Goal: Transaction & Acquisition: Download file/media

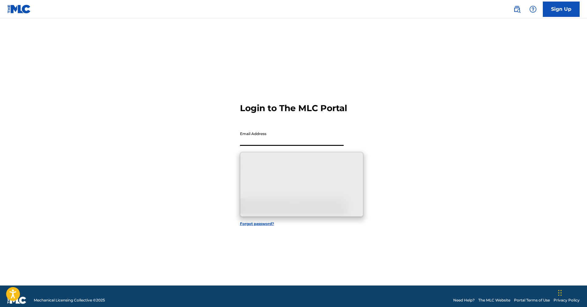
click at [299, 145] on input "Email Address" at bounding box center [292, 136] width 104 height 17
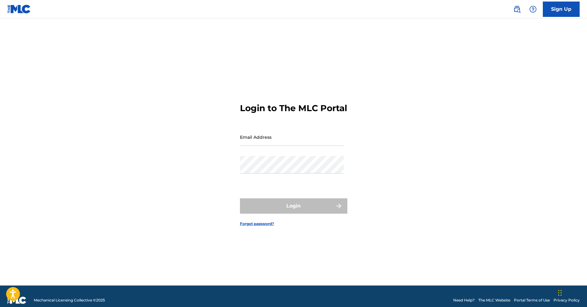
type input "[EMAIL_ADDRESS][DOMAIN_NAME]"
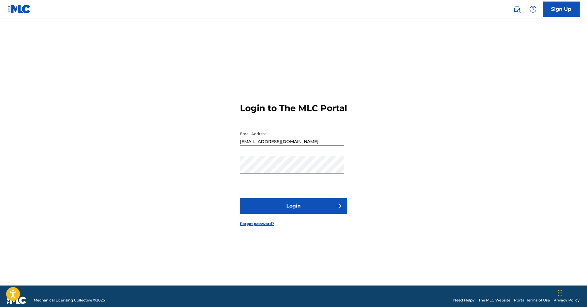
click at [310, 213] on button "Login" at bounding box center [293, 205] width 107 height 15
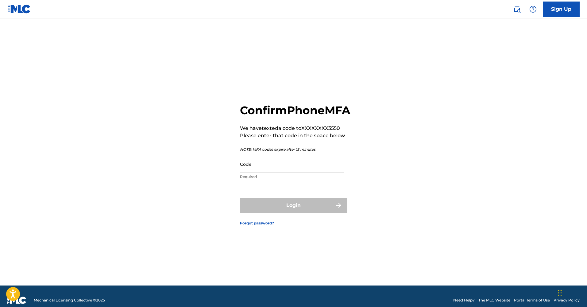
click at [288, 171] on input "Code" at bounding box center [292, 163] width 104 height 17
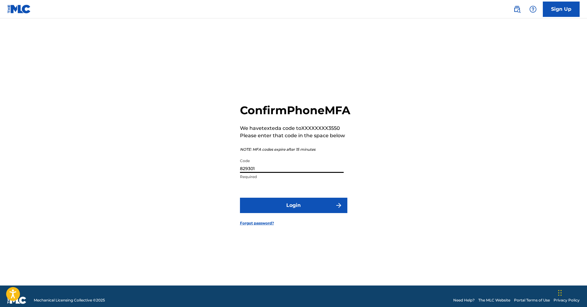
type input "829301"
click at [303, 211] on button "Login" at bounding box center [293, 205] width 107 height 15
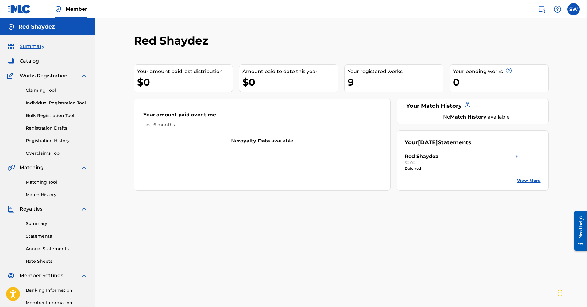
click at [530, 179] on link "View More" at bounding box center [529, 180] width 24 height 6
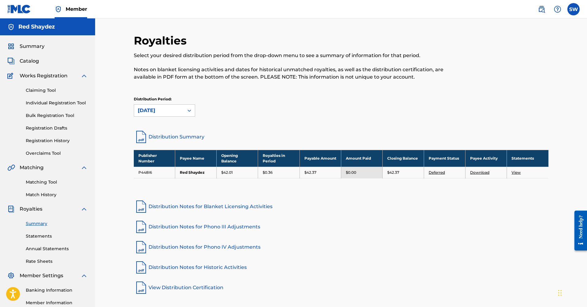
click at [441, 173] on link "Deferred" at bounding box center [437, 172] width 16 height 5
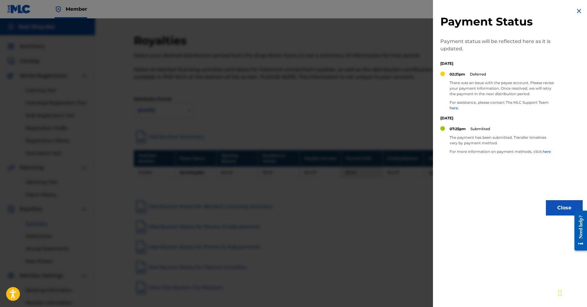
click at [576, 14] on img at bounding box center [578, 10] width 7 height 7
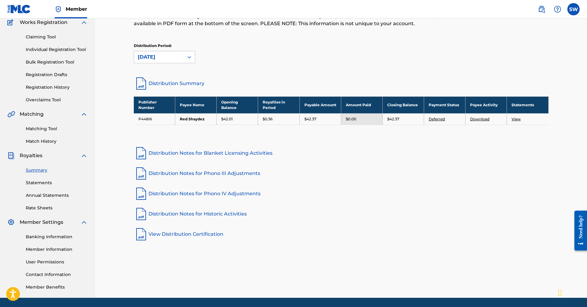
scroll to position [66, 0]
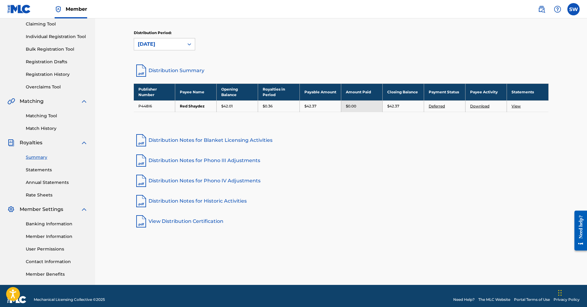
click at [46, 223] on link "Banking Information" at bounding box center [57, 224] width 62 height 6
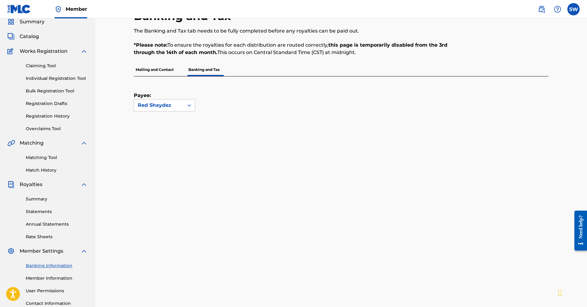
scroll to position [21, 0]
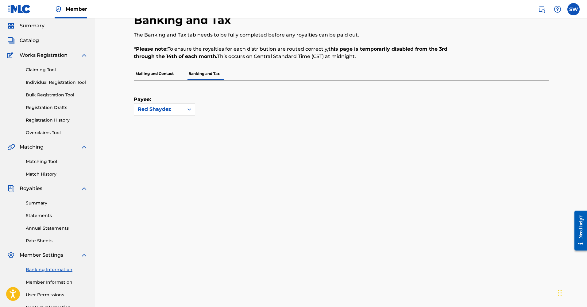
click at [42, 27] on span "Summary" at bounding box center [32, 25] width 25 height 7
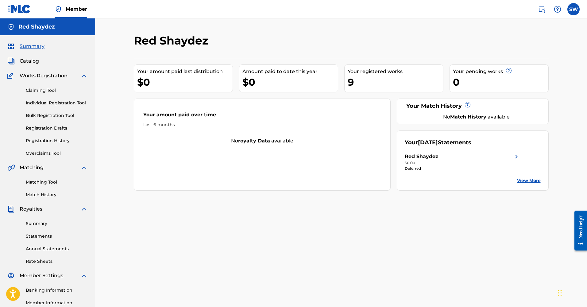
click at [533, 179] on link "View More" at bounding box center [529, 180] width 24 height 6
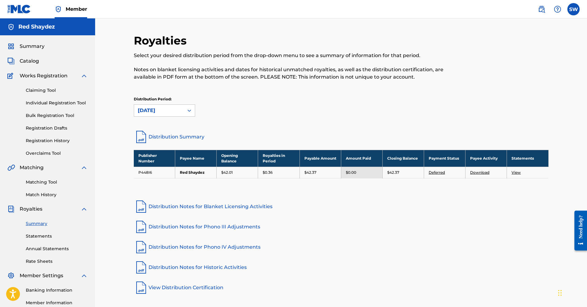
click at [516, 172] on link "View" at bounding box center [515, 172] width 9 height 5
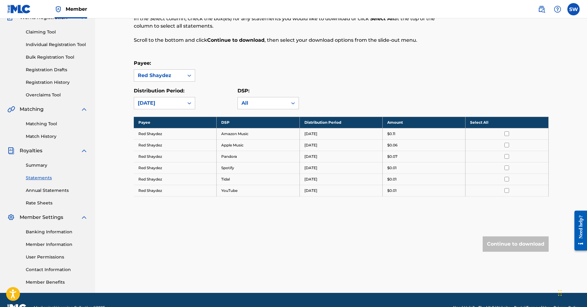
scroll to position [59, 0]
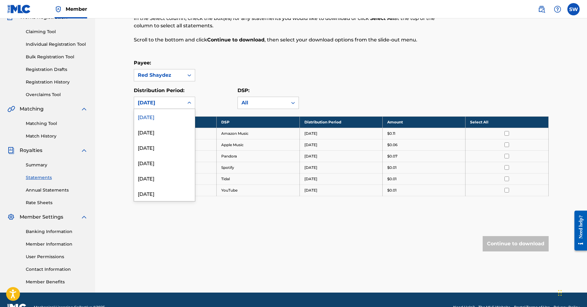
click at [172, 104] on div "[DATE]" at bounding box center [159, 102] width 42 height 7
click at [163, 133] on div "[DATE]" at bounding box center [164, 131] width 61 height 15
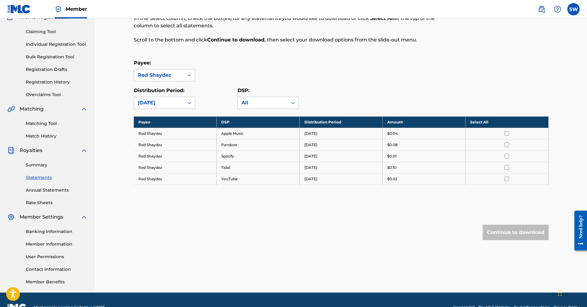
click at [172, 103] on div "[DATE]" at bounding box center [159, 102] width 42 height 7
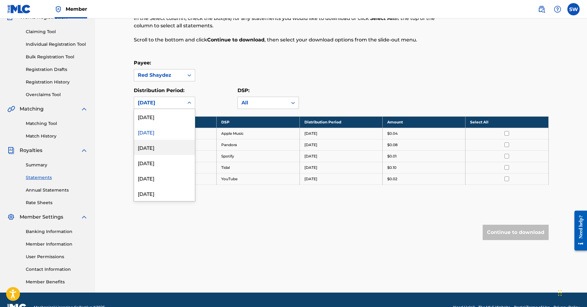
click at [162, 147] on div "[DATE]" at bounding box center [164, 147] width 61 height 15
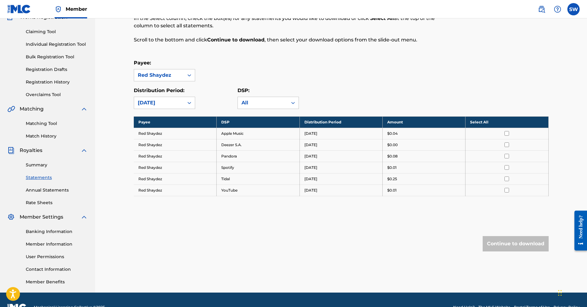
click at [179, 103] on div "[DATE]" at bounding box center [159, 102] width 42 height 7
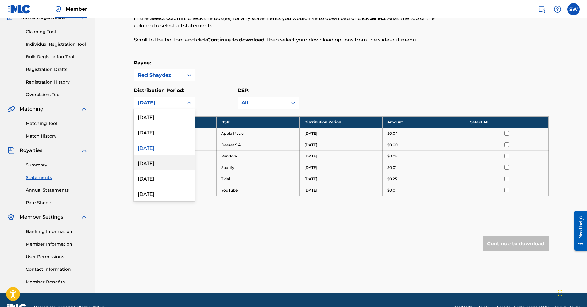
click at [158, 164] on div "[DATE]" at bounding box center [164, 162] width 61 height 15
click at [184, 99] on div at bounding box center [189, 102] width 11 height 11
click at [164, 175] on div "[DATE]" at bounding box center [164, 177] width 61 height 15
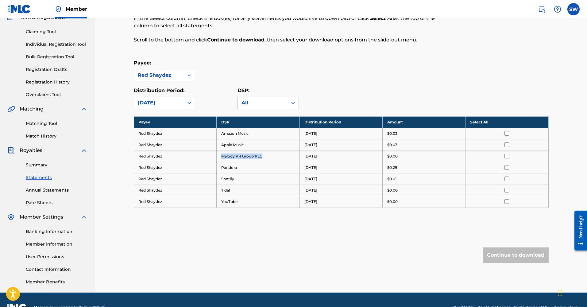
drag, startPoint x: 266, startPoint y: 156, endPoint x: 216, endPoint y: 156, distance: 49.7
click at [217, 156] on td "Melody VR Group PLC" at bounding box center [258, 155] width 83 height 11
copy td "Melody VR Group PLC"
click at [167, 104] on div "[DATE]" at bounding box center [159, 102] width 42 height 7
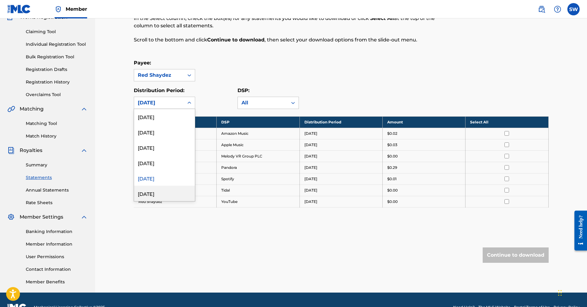
click at [160, 193] on div "[DATE]" at bounding box center [164, 193] width 61 height 15
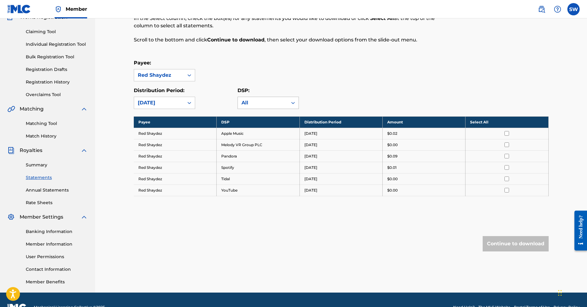
click at [263, 108] on div "All" at bounding box center [263, 103] width 50 height 12
click at [276, 79] on div "Payee: Red Shaydez" at bounding box center [341, 70] width 415 height 22
click at [177, 76] on div "Red Shaydez" at bounding box center [159, 74] width 42 height 7
click at [261, 69] on div "Payee: Red Shaydez" at bounding box center [341, 70] width 415 height 22
click at [50, 189] on link "Annual Statements" at bounding box center [57, 190] width 62 height 6
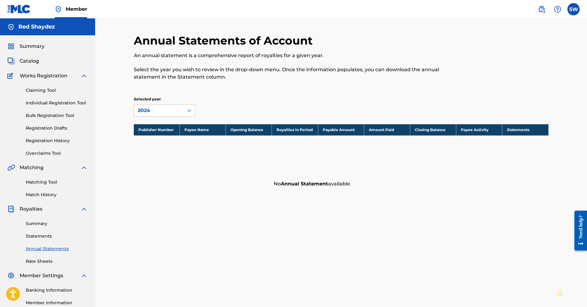
click at [43, 180] on link "Matching Tool" at bounding box center [57, 182] width 62 height 6
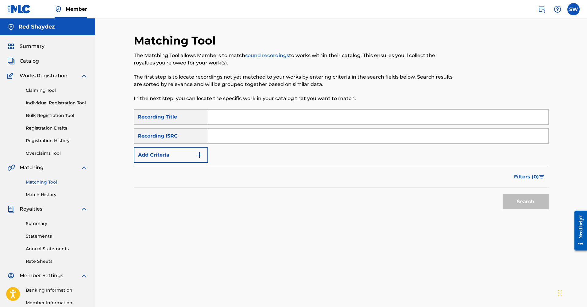
click at [44, 194] on link "Match History" at bounding box center [57, 194] width 62 height 6
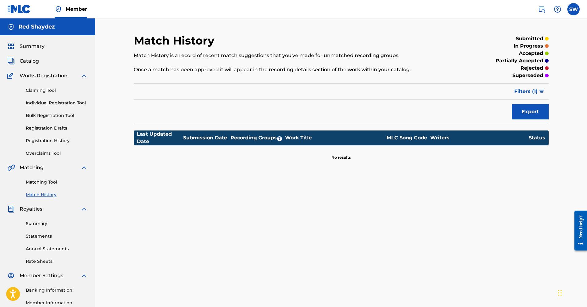
click at [39, 225] on link "Summary" at bounding box center [57, 223] width 62 height 6
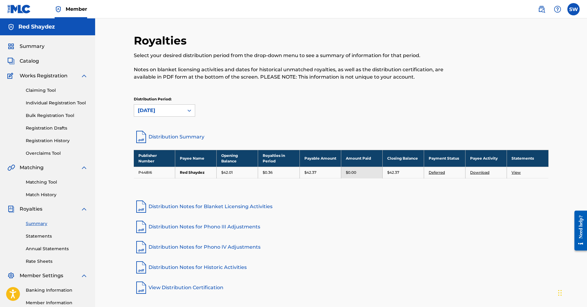
click at [483, 172] on link "Download" at bounding box center [479, 172] width 19 height 5
